Goal: Task Accomplishment & Management: Complete application form

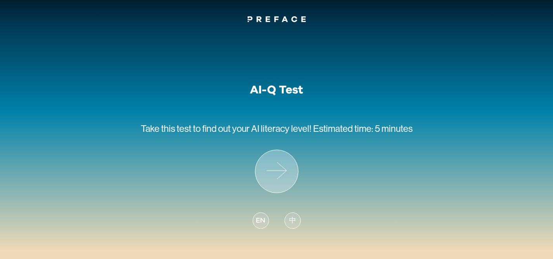
click at [263, 174] on icon at bounding box center [276, 171] width 43 height 43
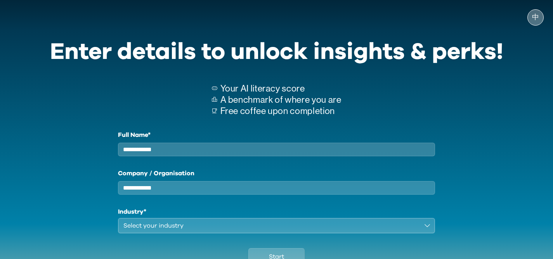
click at [536, 17] on span "中" at bounding box center [535, 18] width 7 height 8
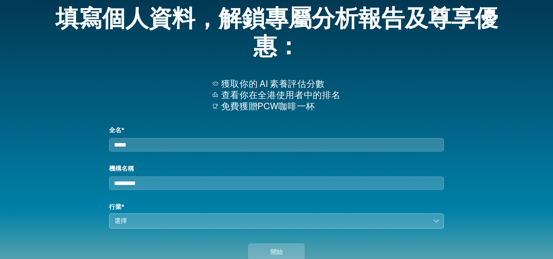
scroll to position [38, 0]
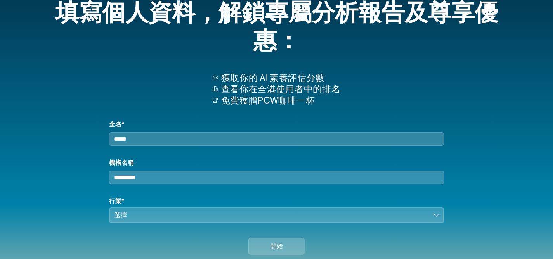
click at [249, 142] on input "全名*" at bounding box center [276, 139] width 335 height 14
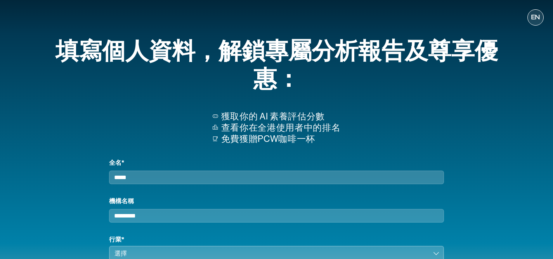
click at [534, 20] on span "EN" at bounding box center [535, 18] width 9 height 8
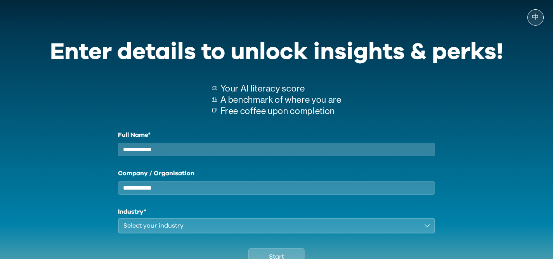
click at [206, 152] on input "Full Name*" at bounding box center [277, 150] width 318 height 14
type input "*"
type input "**********"
click at [159, 191] on input "Company / Organisation" at bounding box center [277, 188] width 318 height 14
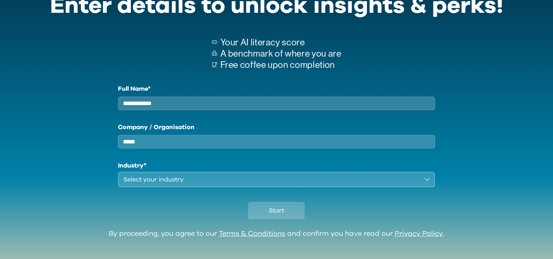
scroll to position [46, 0]
type input "*****"
click at [171, 199] on div "Start" at bounding box center [276, 209] width 453 height 43
click at [171, 185] on div "Select your industry" at bounding box center [271, 179] width 296 height 9
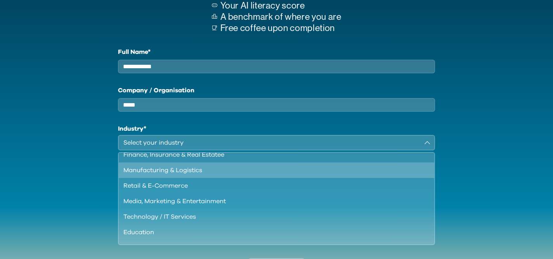
scroll to position [82, 0]
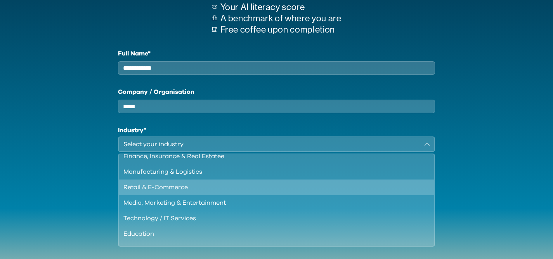
click at [390, 192] on div "Retail & E-Commerce" at bounding box center [271, 187] width 297 height 9
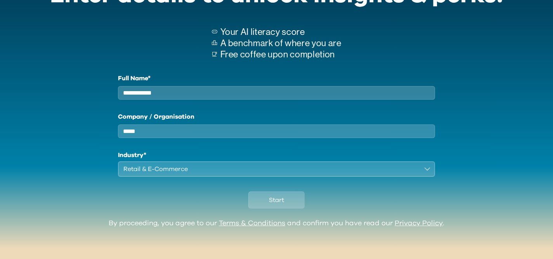
scroll to position [64, 0]
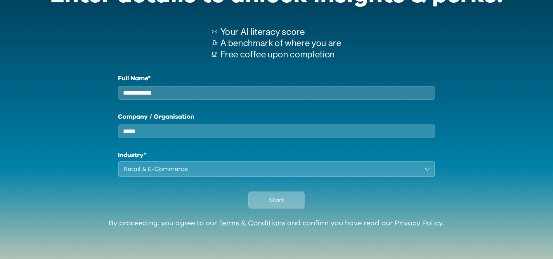
click at [269, 203] on span "Start" at bounding box center [276, 200] width 15 height 9
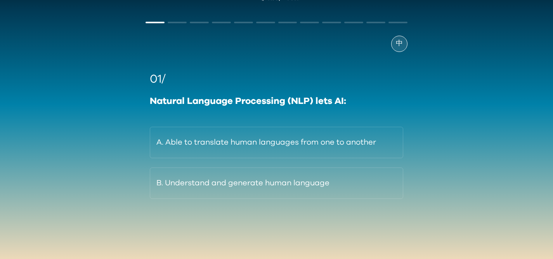
scroll to position [21, 0]
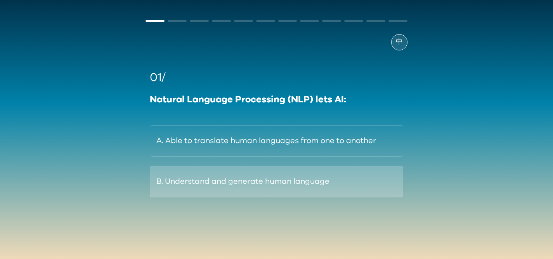
click at [351, 191] on button "B. Understand and generate human language" at bounding box center [276, 181] width 253 height 31
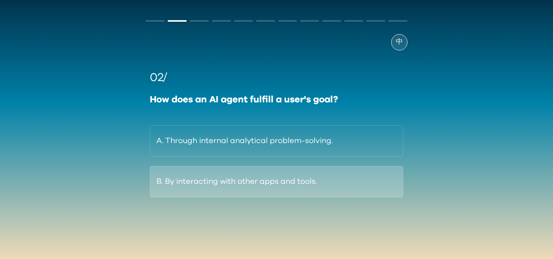
click at [350, 187] on button "B. By interacting with other apps and tools." at bounding box center [276, 181] width 253 height 31
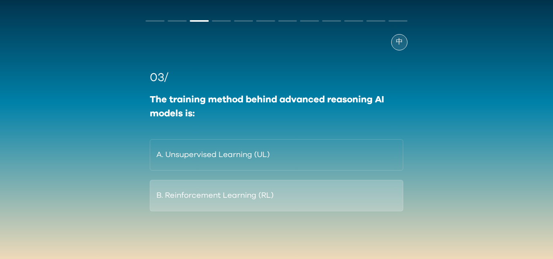
click at [334, 208] on button "B. Reinforcement Learning (RL)" at bounding box center [276, 195] width 253 height 31
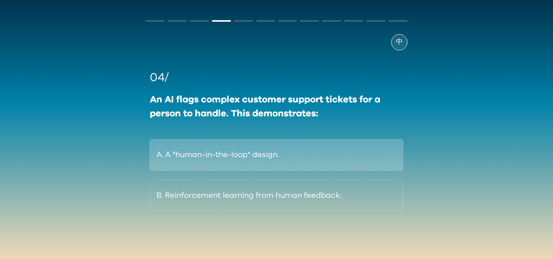
click at [330, 162] on button "A. A "human-in-the-loop" design." at bounding box center [276, 154] width 253 height 31
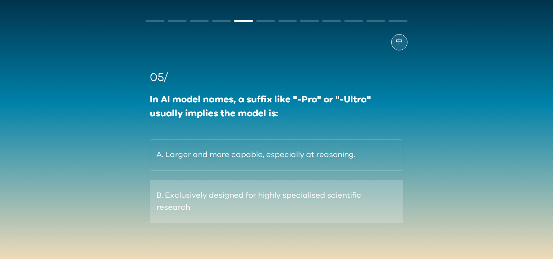
click at [354, 212] on button "B. Exclusively designed for highly specialised scientific research." at bounding box center [276, 201] width 253 height 43
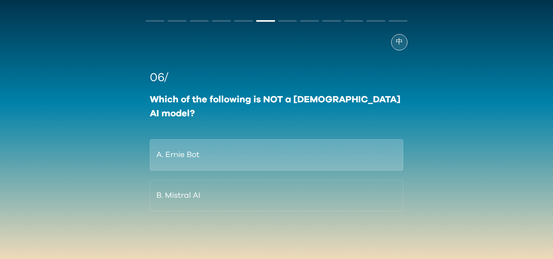
click at [330, 139] on button "A. Ernie Bot" at bounding box center [276, 154] width 253 height 31
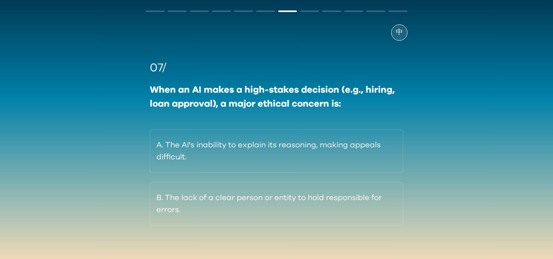
scroll to position [35, 0]
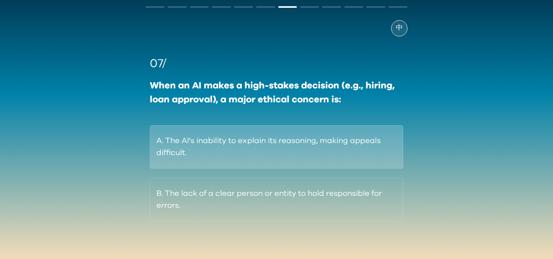
click at [368, 143] on button "A. The AI's inability to explain its reasoning, making appeals difficult." at bounding box center [276, 146] width 253 height 43
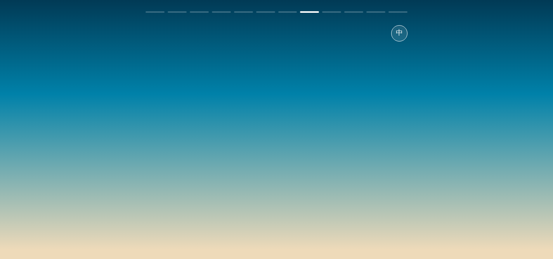
scroll to position [30, 0]
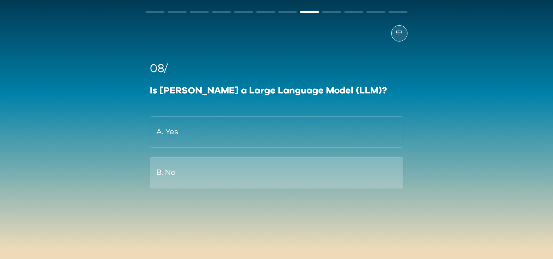
click at [350, 177] on button "B. No" at bounding box center [276, 172] width 253 height 31
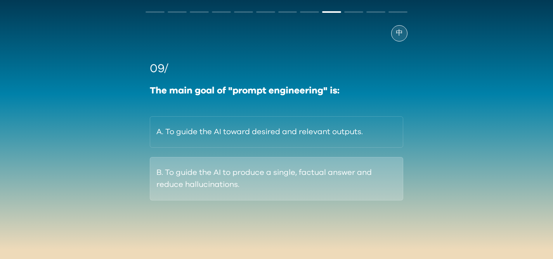
click at [340, 168] on button "B. To guide the AI to produce a single, factual answer and reduce hallucination…" at bounding box center [276, 178] width 253 height 43
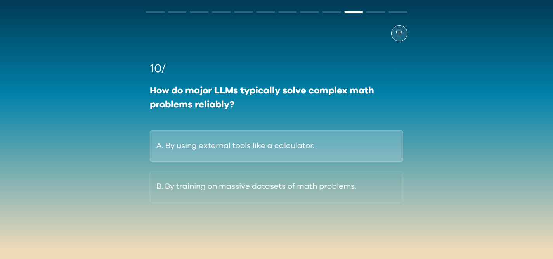
click at [343, 143] on button "A. By using external tools like a calculator." at bounding box center [276, 145] width 253 height 31
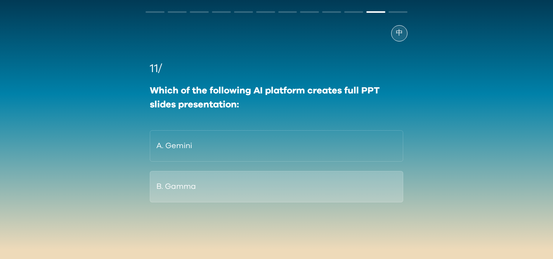
click at [292, 195] on button "B. Gamma" at bounding box center [276, 186] width 253 height 31
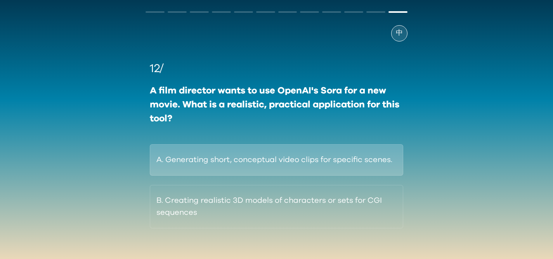
click at [353, 155] on button "A. Generating short, conceptual video clips for specific scenes." at bounding box center [276, 159] width 253 height 31
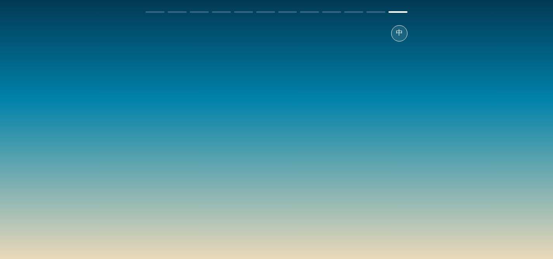
scroll to position [29, 0]
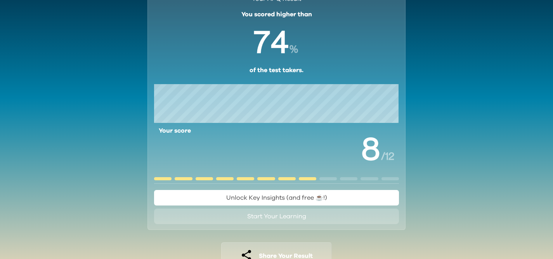
scroll to position [75, 0]
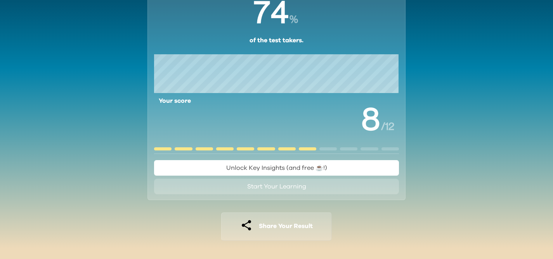
click at [464, 156] on div "Your AI-Q Result You scored higher than % of the test takers. Your score / 12 U…" at bounding box center [276, 105] width 553 height 310
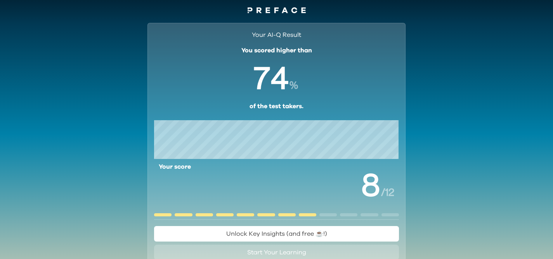
scroll to position [0, 0]
